Goal: Task Accomplishment & Management: Manage account settings

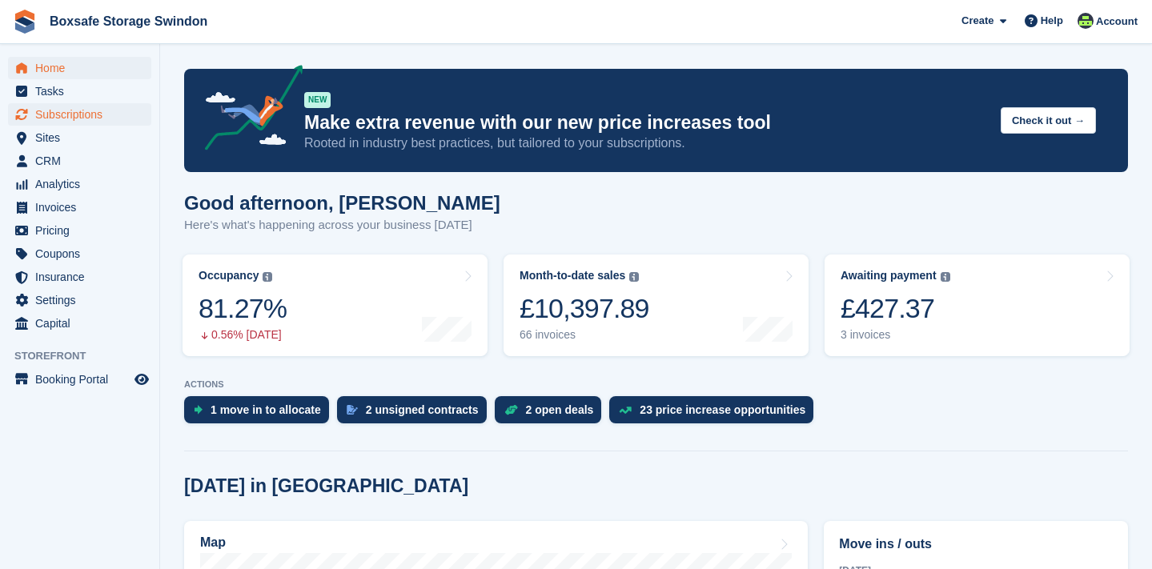
click at [112, 119] on span "Subscriptions" at bounding box center [83, 114] width 96 height 22
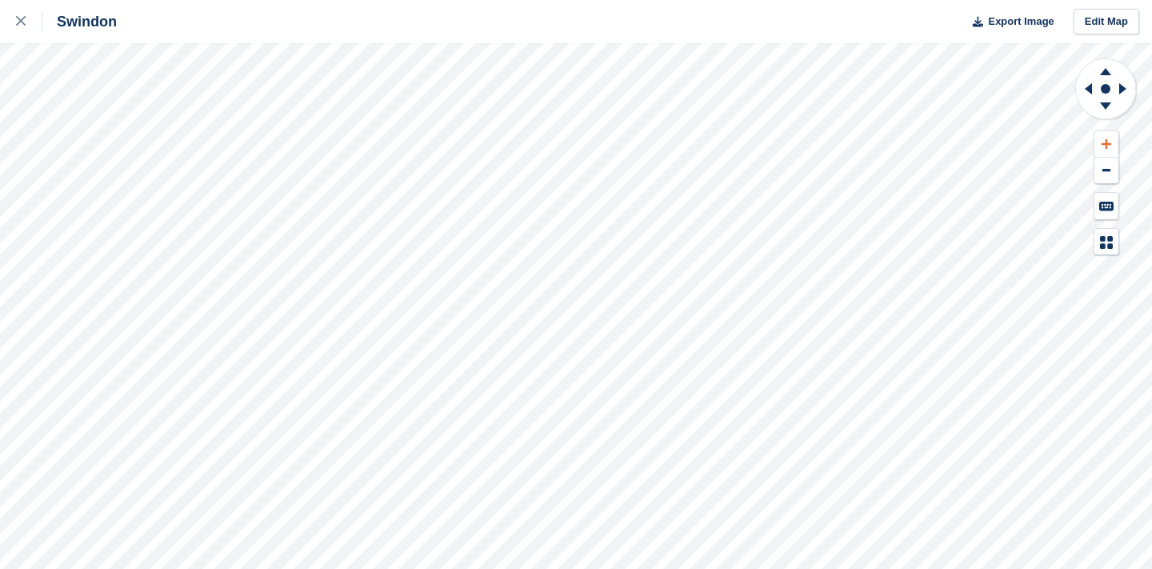
click at [1108, 144] on icon at bounding box center [1107, 144] width 10 height 10
click at [1088, 91] on icon at bounding box center [1088, 88] width 7 height 11
click at [1104, 147] on icon at bounding box center [1107, 144] width 10 height 11
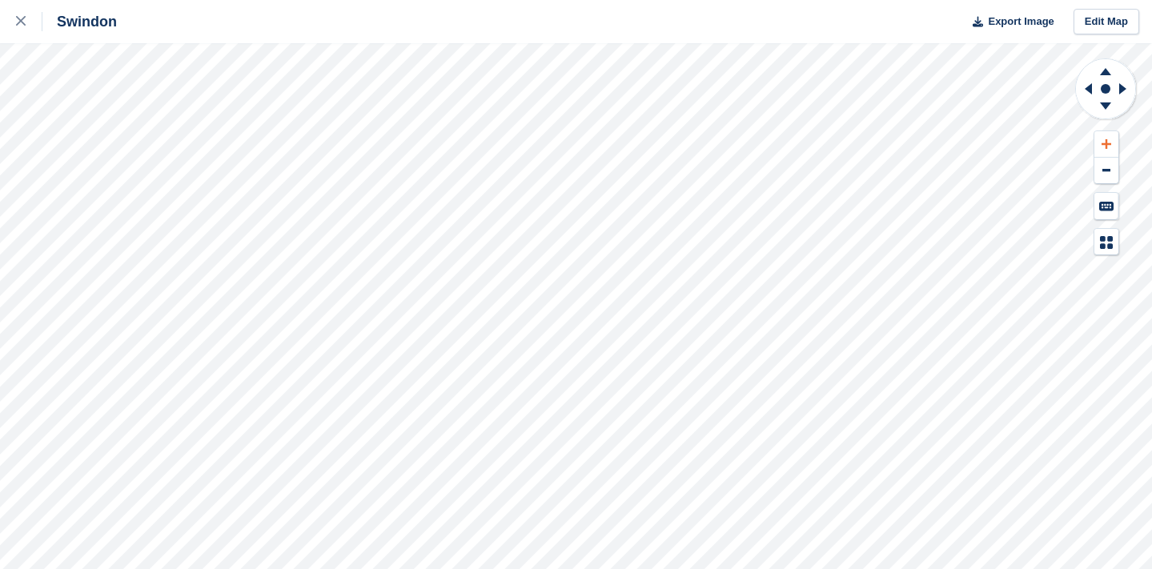
click at [1104, 147] on icon at bounding box center [1107, 144] width 10 height 11
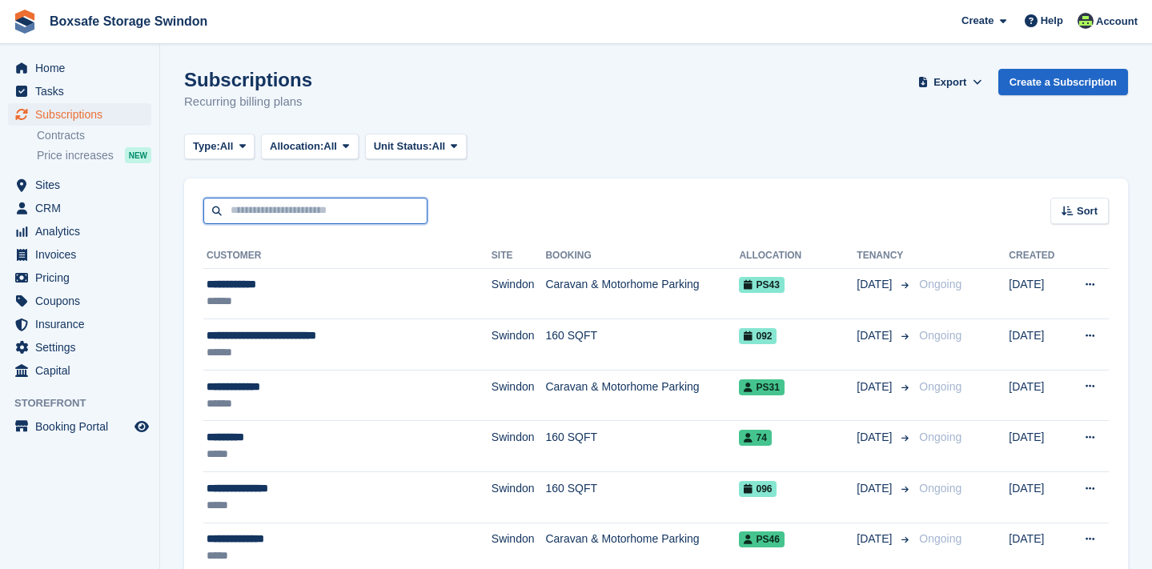
click at [285, 211] on input "text" at bounding box center [315, 211] width 224 height 26
type input "**********"
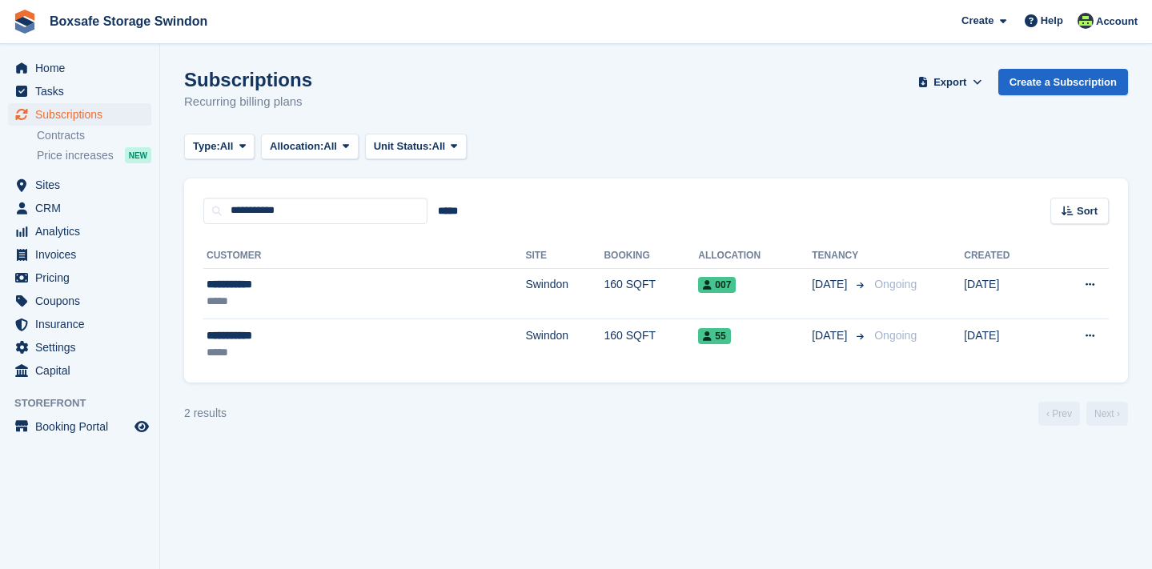
click at [560, 159] on turbo-frame "Subscriptions Recurring billing plans Export Export Subscriptions Export a CSV …" at bounding box center [656, 247] width 944 height 357
